Goal: Obtain resource: Download file/media

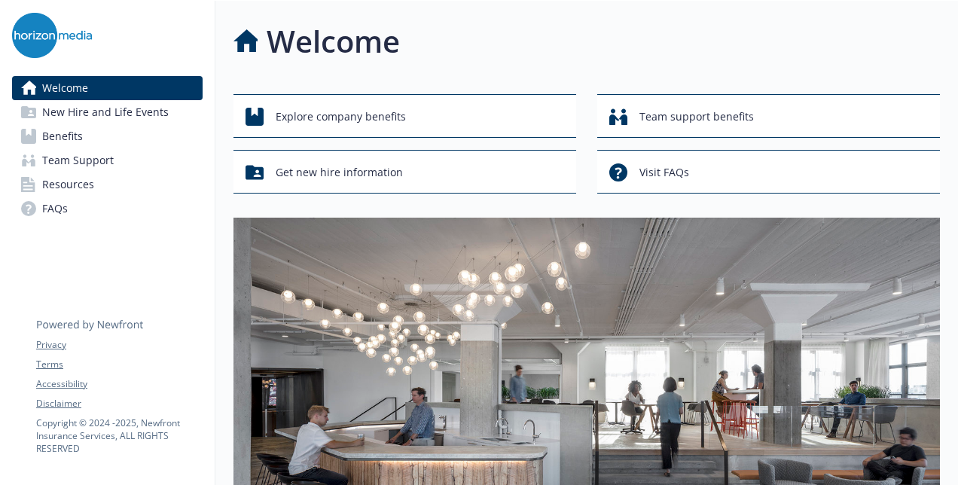
click at [131, 130] on link "Benefits" at bounding box center [107, 136] width 191 height 24
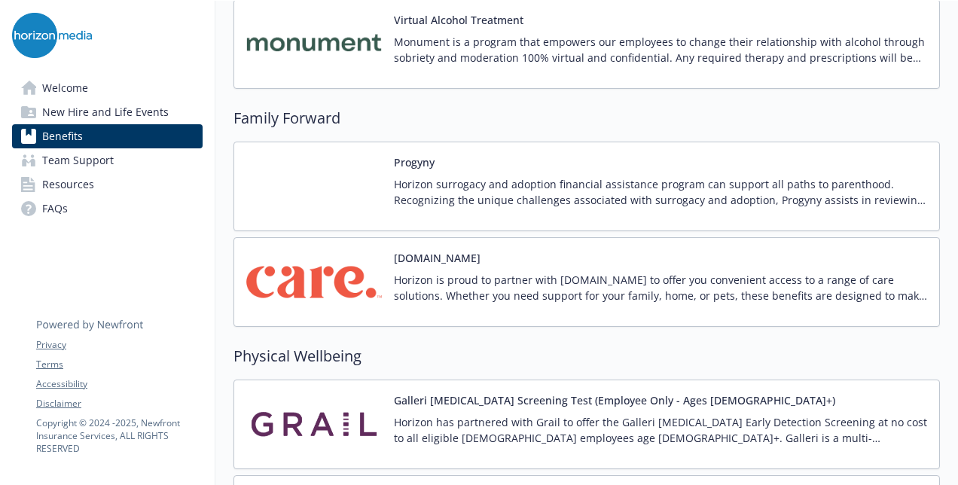
scroll to position [3080, 0]
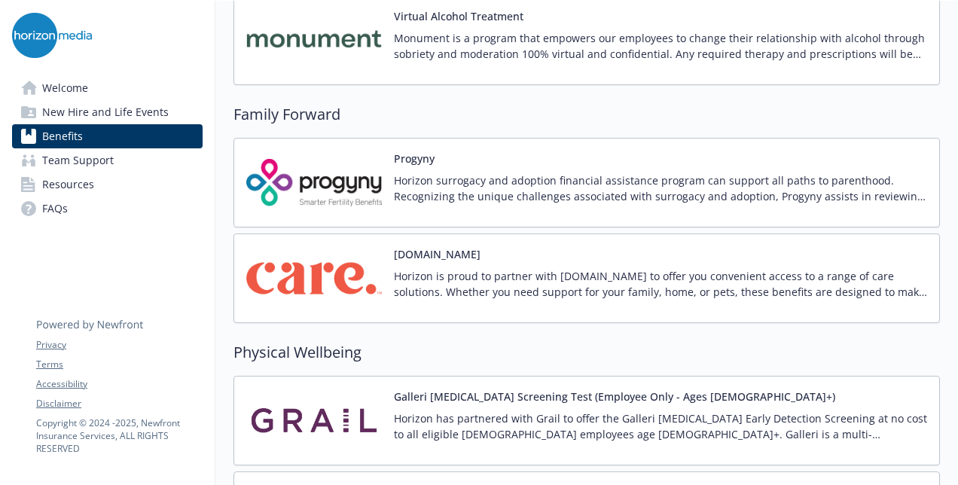
click at [516, 274] on p "Horizon is proud to partner with [DOMAIN_NAME] to offer you convenient access t…" at bounding box center [660, 284] width 533 height 32
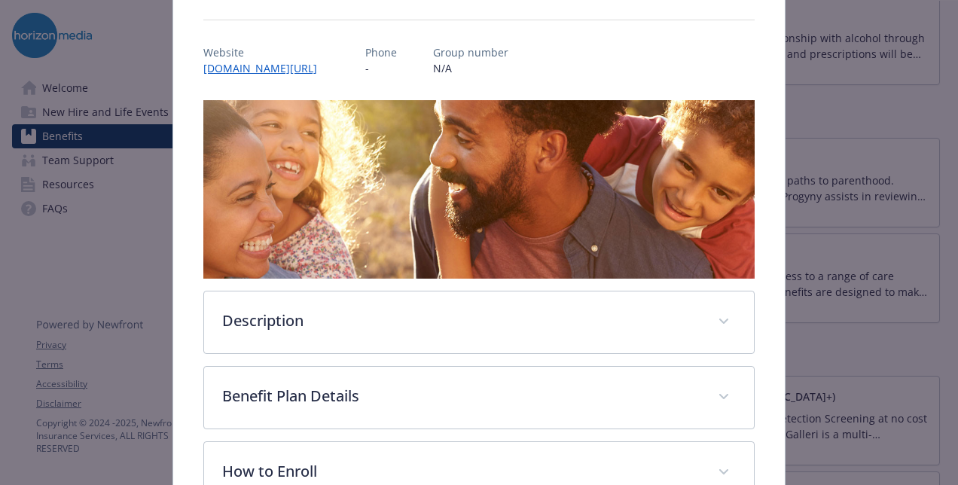
scroll to position [226, 0]
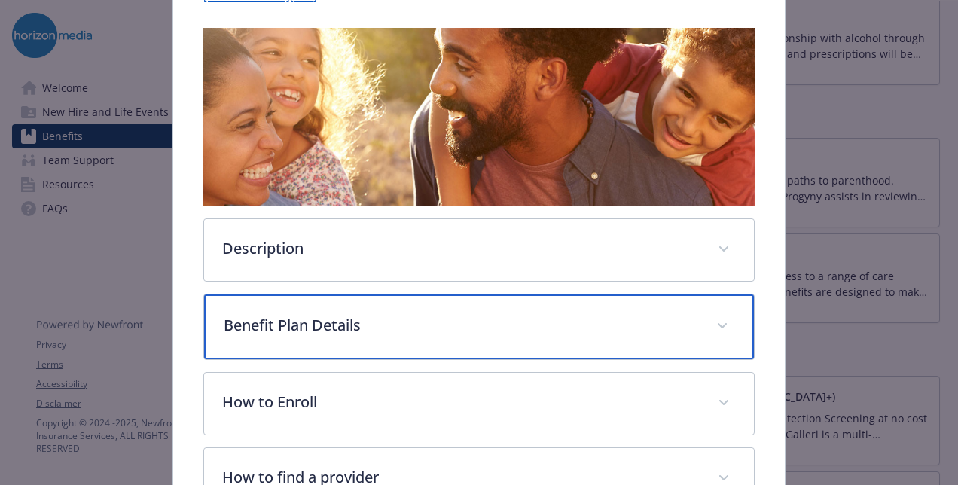
click at [362, 327] on p "Benefit Plan Details" at bounding box center [461, 325] width 475 height 23
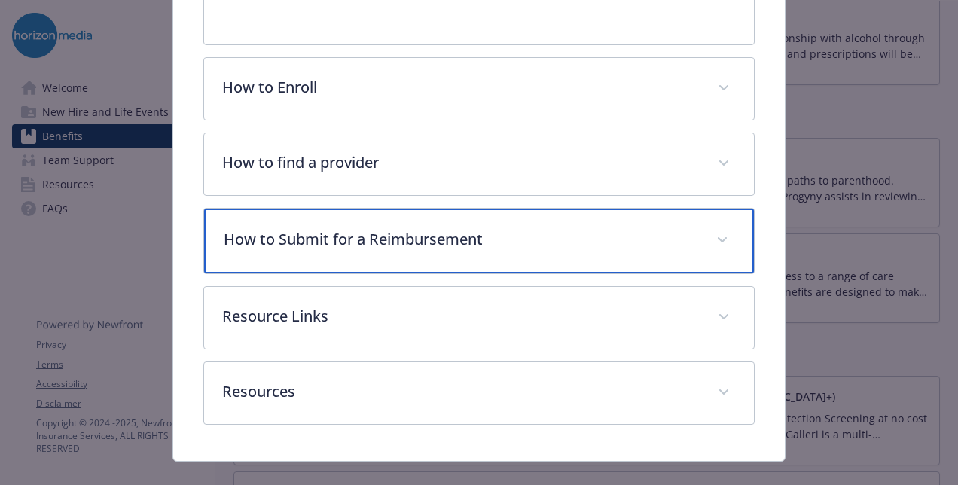
scroll to position [1349, 0]
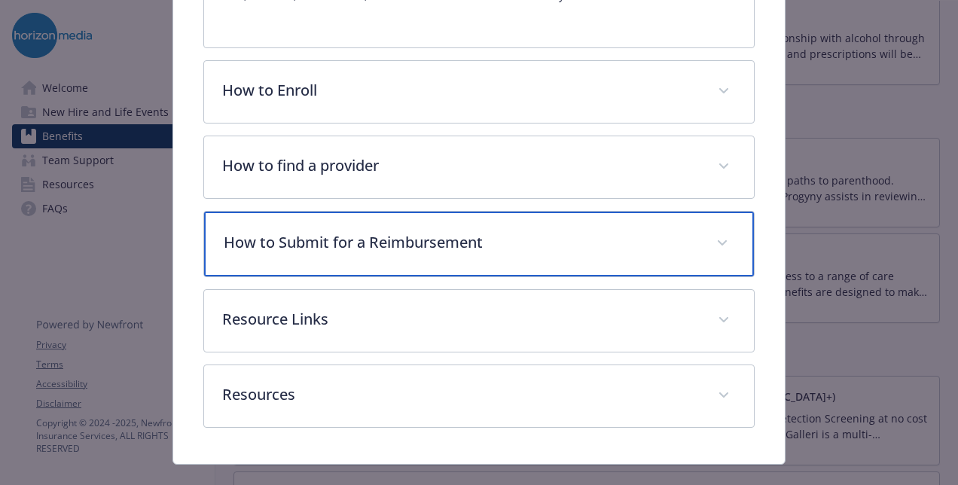
click at [443, 231] on div "How to Submit for a Reimbursement" at bounding box center [479, 244] width 550 height 65
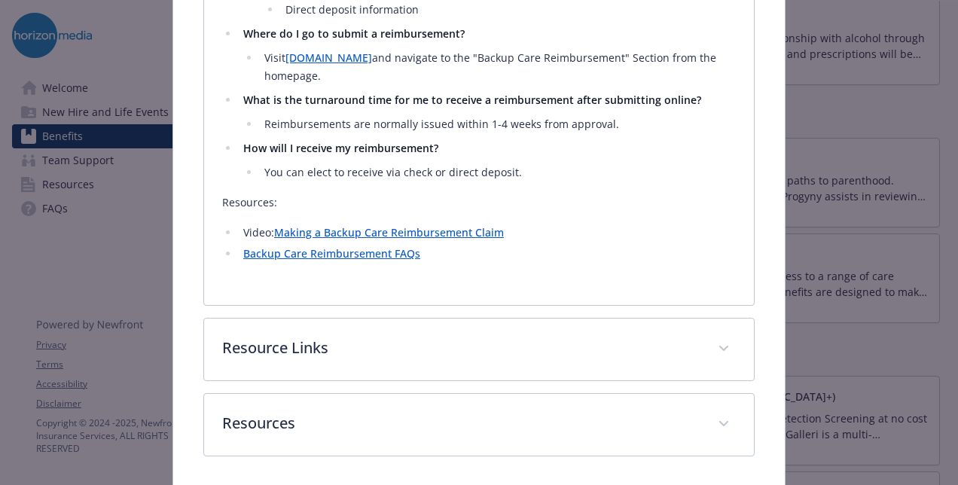
scroll to position [1997, 0]
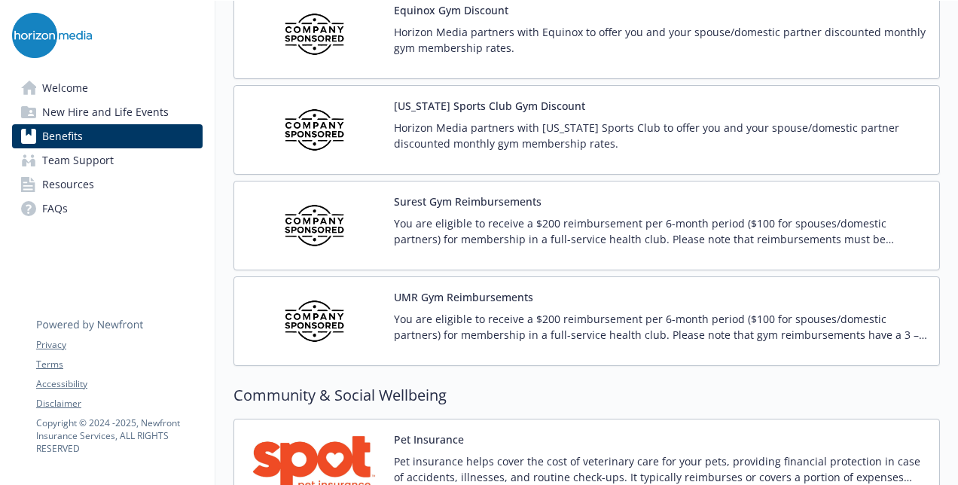
scroll to position [3649, 0]
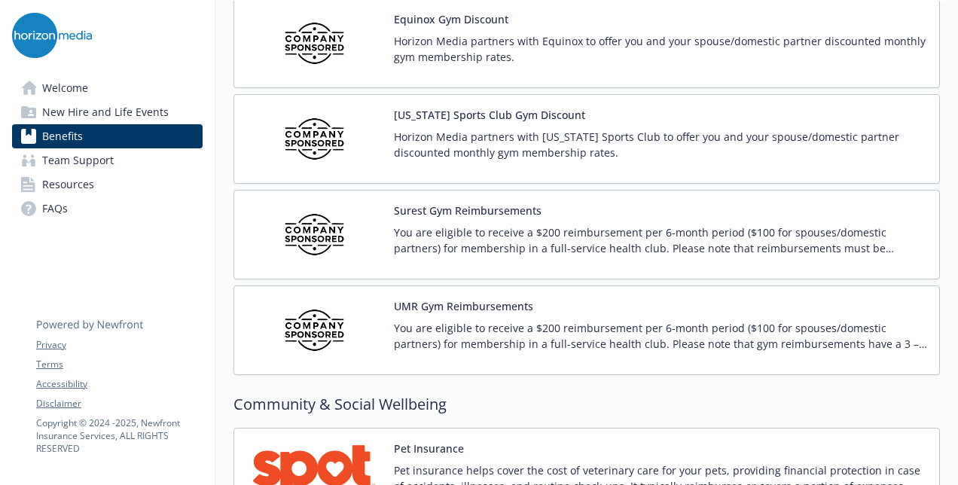
click at [455, 225] on p "You are eligible to receive a $200 reimbursement per 6-month period ($100 for s…" at bounding box center [660, 241] width 533 height 32
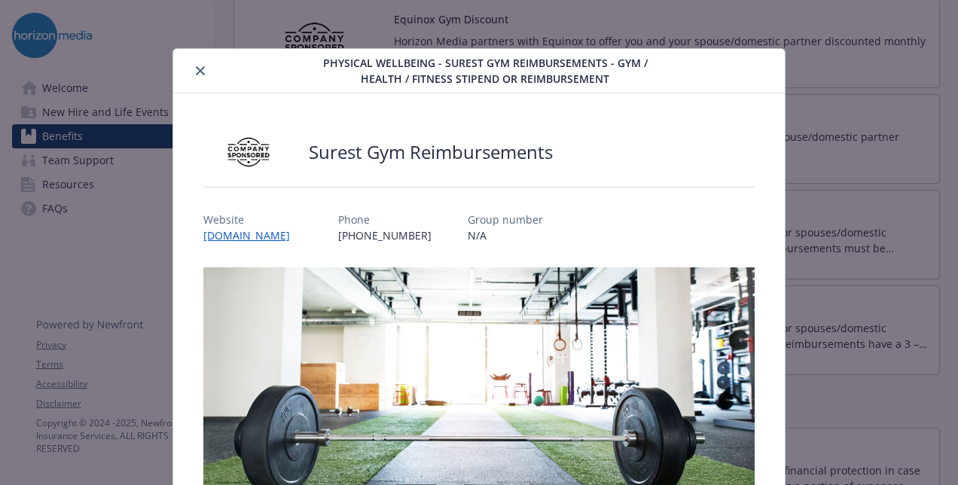
scroll to position [38, 0]
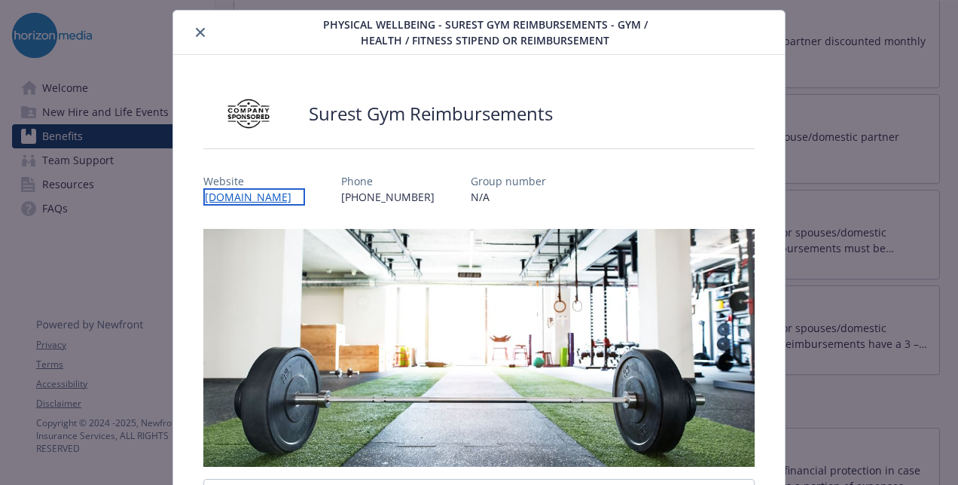
click at [265, 199] on link "[DOMAIN_NAME]" at bounding box center [254, 196] width 102 height 17
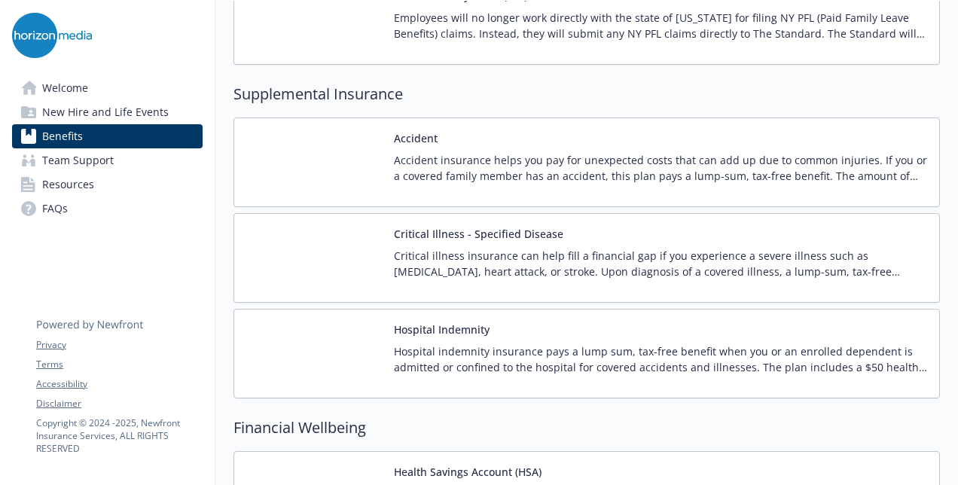
scroll to position [1719, 11]
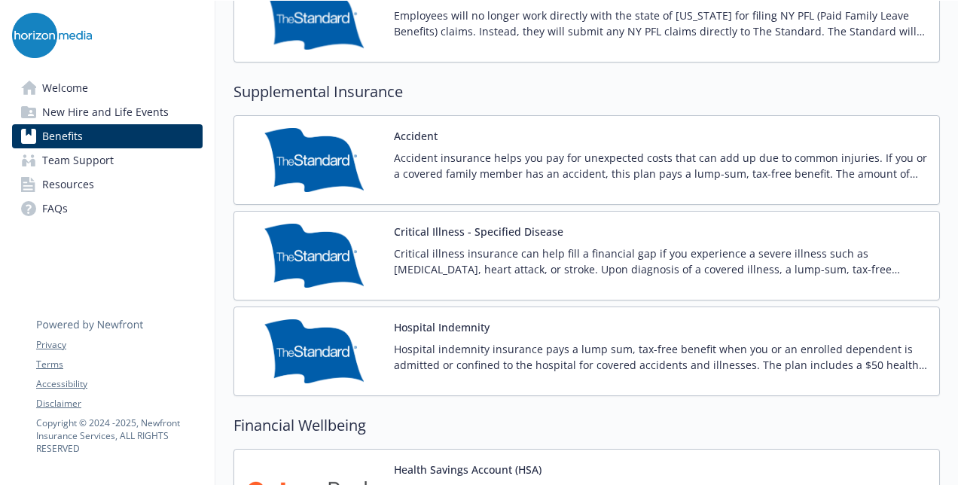
click at [406, 140] on div "Accident Accident insurance helps you pay for unexpected costs that can add up …" at bounding box center [660, 160] width 533 height 64
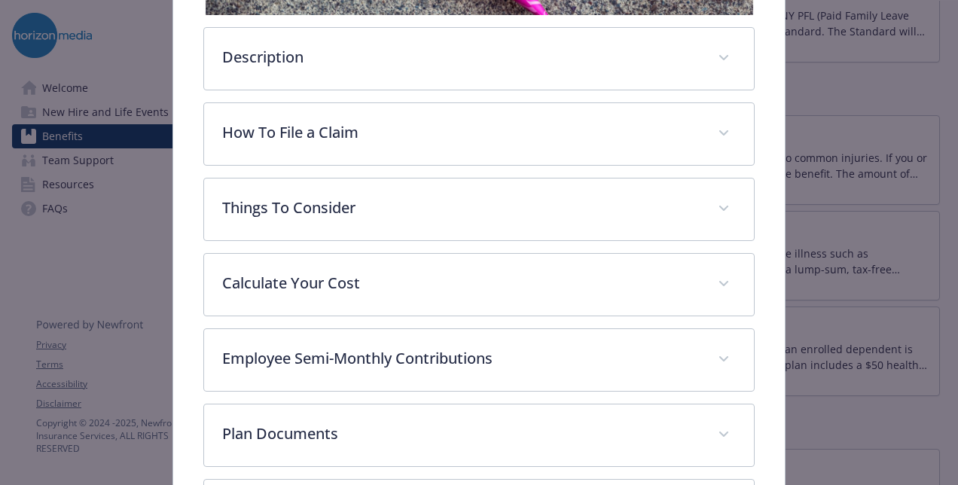
scroll to position [408, 0]
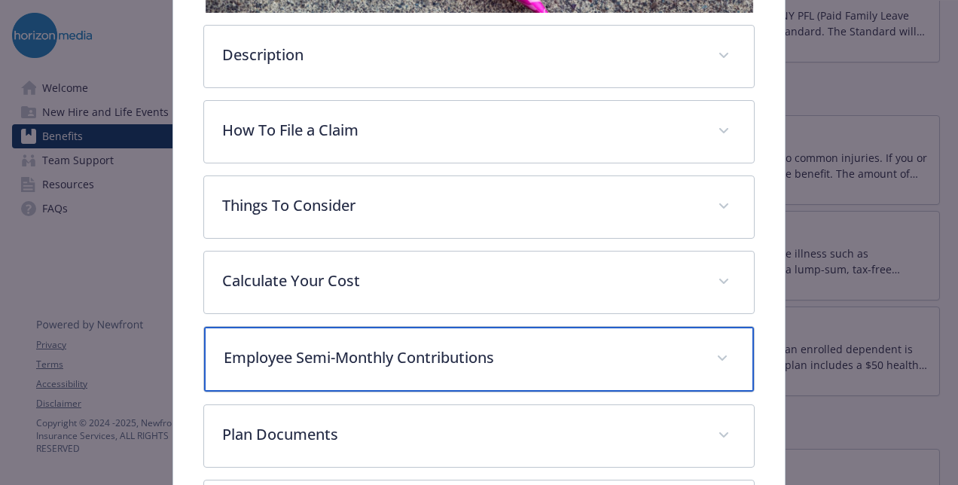
click at [368, 356] on p "Employee Semi-Monthly Contributions" at bounding box center [461, 358] width 475 height 23
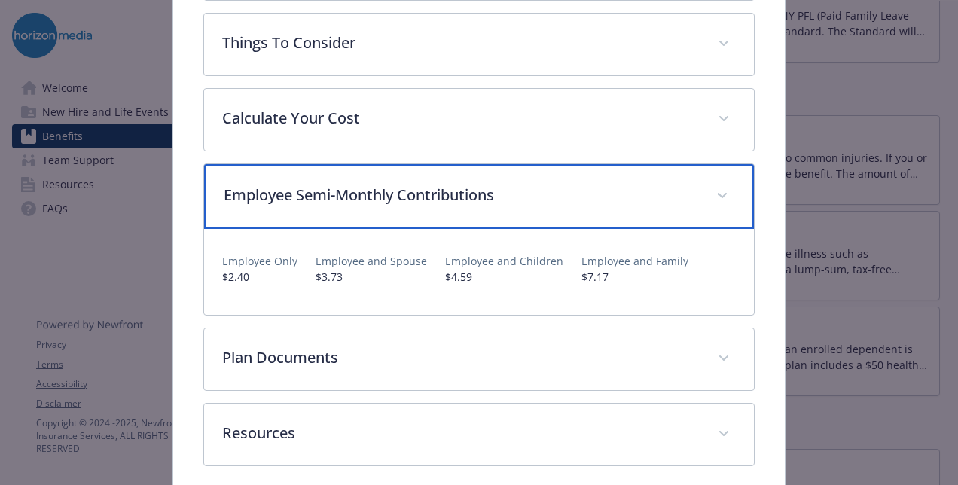
scroll to position [596, 0]
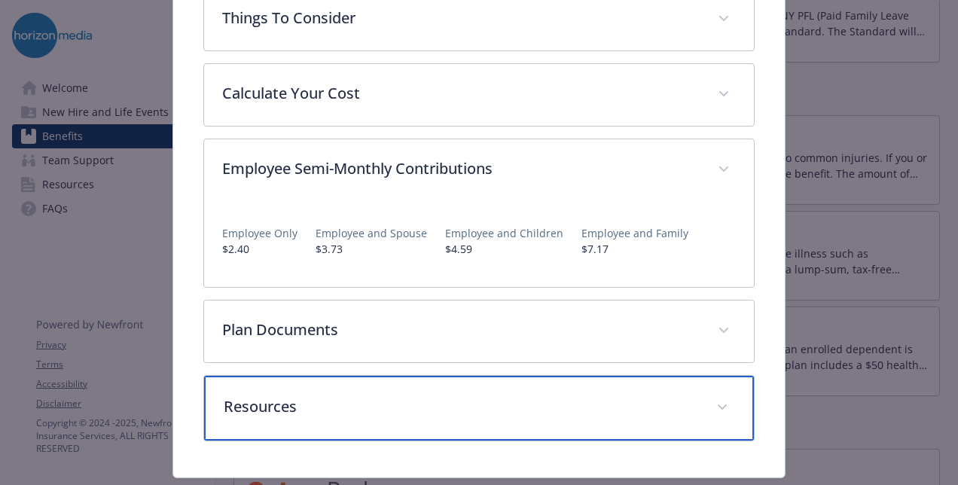
click at [332, 396] on p "Resources" at bounding box center [461, 407] width 475 height 23
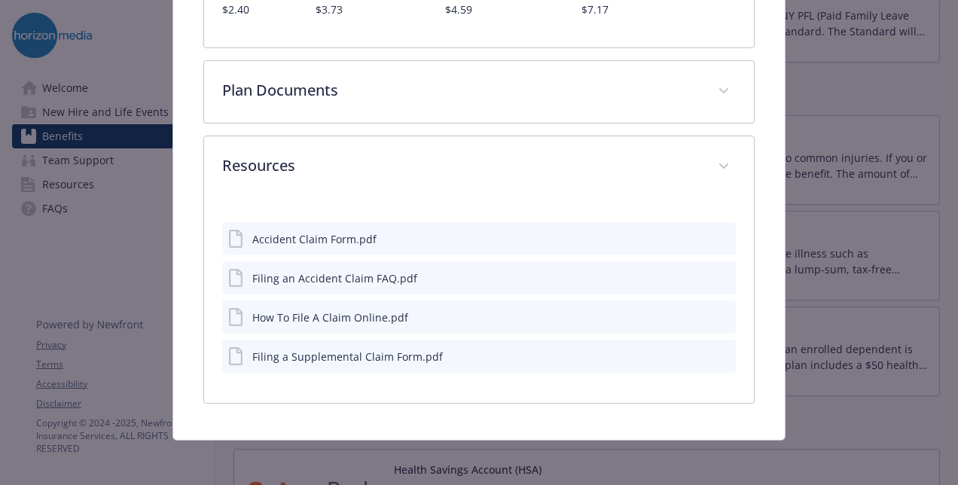
scroll to position [833, 0]
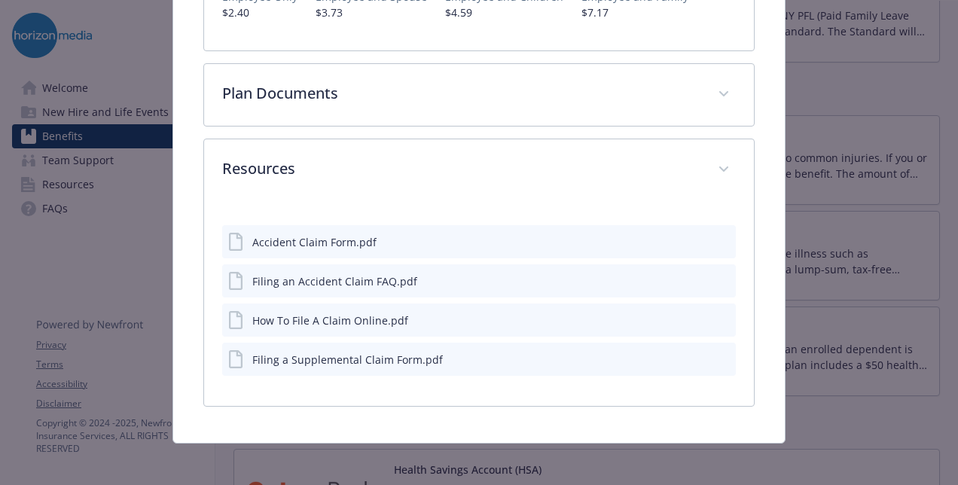
click at [268, 237] on div "Accident Claim Form.pdf" at bounding box center [314, 242] width 124 height 16
click at [325, 352] on div "Filing a Supplemental Claim Form.pdf" at bounding box center [347, 360] width 191 height 16
click at [716, 355] on icon "preview file" at bounding box center [722, 358] width 14 height 11
